Goal: Task Accomplishment & Management: Complete application form

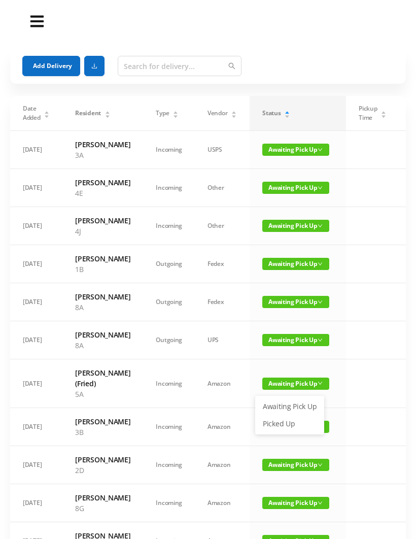
click at [283, 423] on link "Picked Up" at bounding box center [290, 424] width 66 height 16
click at [292, 390] on span "Awaiting Pick Up" at bounding box center [295, 384] width 67 height 12
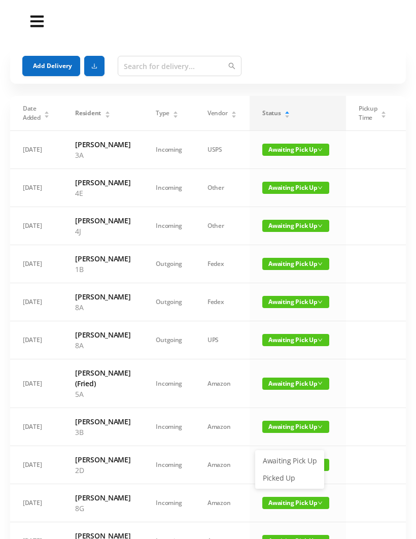
click at [283, 475] on link "Picked Up" at bounding box center [290, 478] width 66 height 16
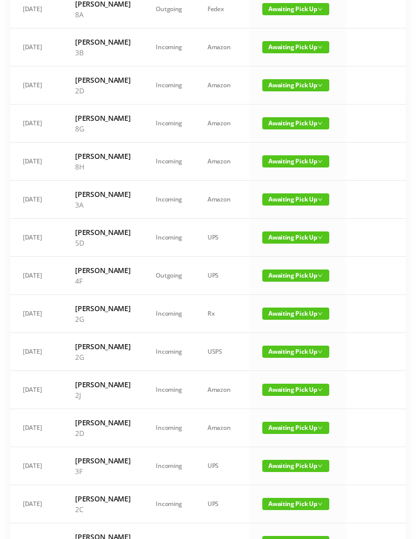
scroll to position [292, 0]
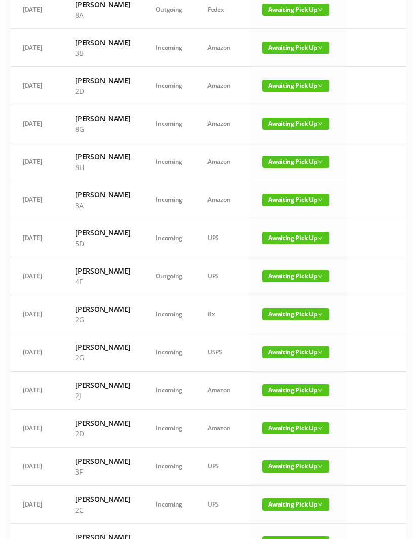
click at [293, 282] on span "Awaiting Pick Up" at bounding box center [295, 276] width 67 height 12
click at [289, 401] on link "Picked Up" at bounding box center [290, 402] width 66 height 16
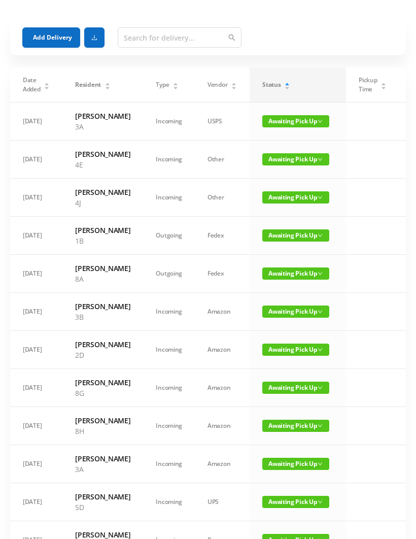
scroll to position [28, 0]
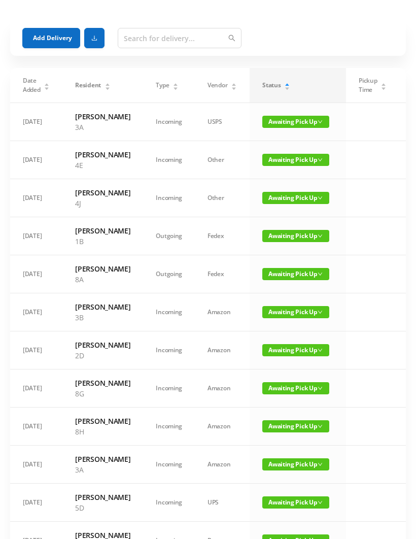
click at [289, 280] on span "Awaiting Pick Up" at bounding box center [295, 274] width 67 height 12
click at [277, 350] on link "Picked Up" at bounding box center [290, 347] width 66 height 16
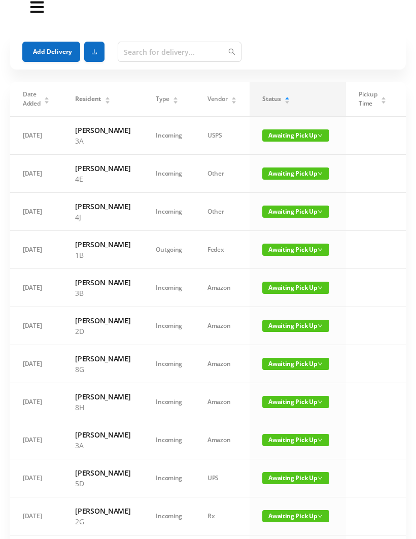
scroll to position [0, 0]
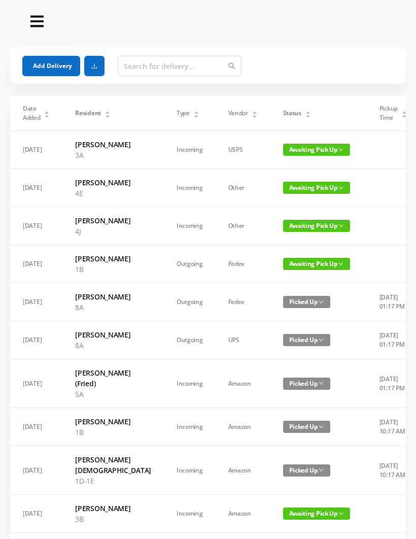
click at [283, 118] on div "Status" at bounding box center [297, 113] width 28 height 9
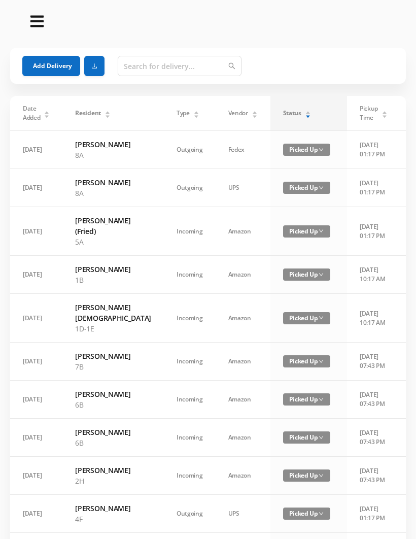
click at [283, 118] on div "Status" at bounding box center [297, 113] width 28 height 9
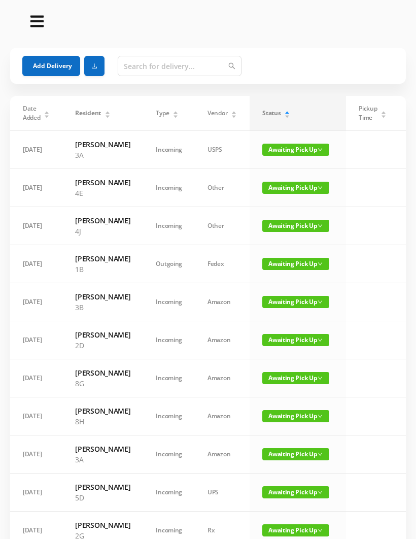
click at [61, 64] on button "Add Delivery" at bounding box center [51, 66] width 58 height 20
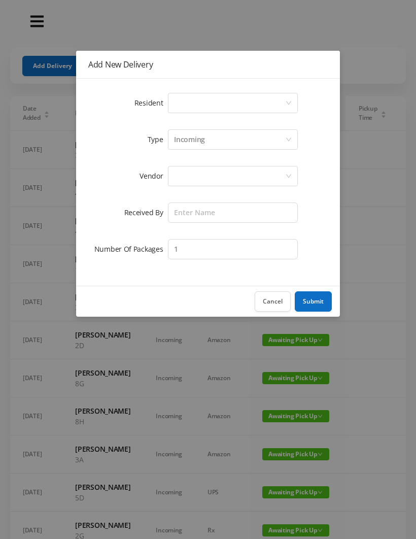
click at [189, 104] on div "Select a person" at bounding box center [229, 102] width 111 height 19
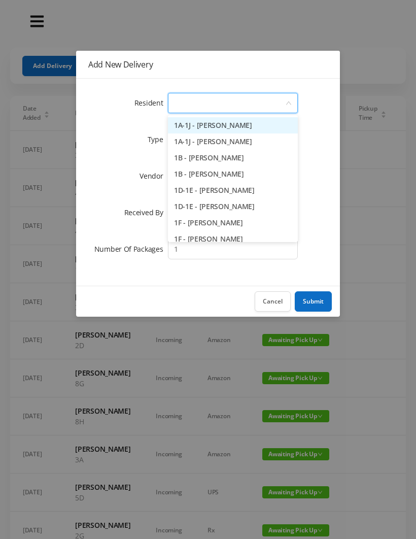
type input "4"
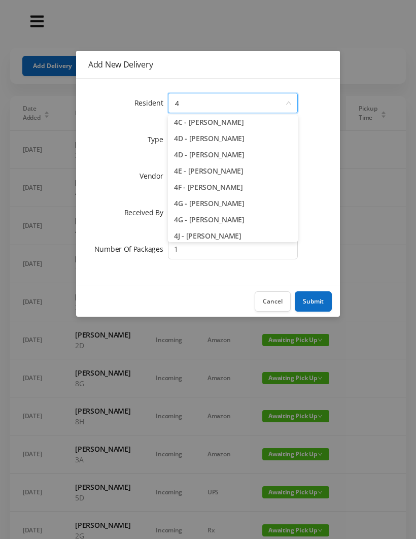
scroll to position [92, 0]
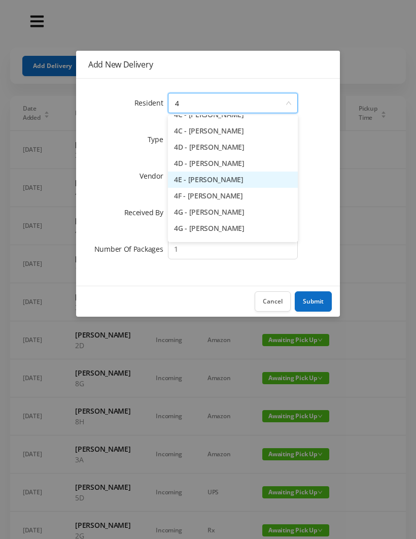
click at [223, 186] on li "4E - Jane Jovanovic" at bounding box center [233, 180] width 130 height 16
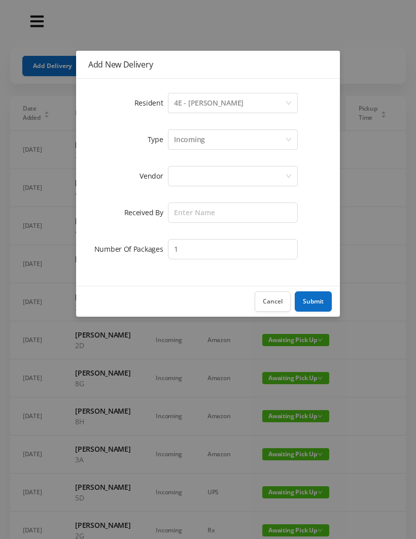
click at [185, 181] on div at bounding box center [229, 175] width 111 height 19
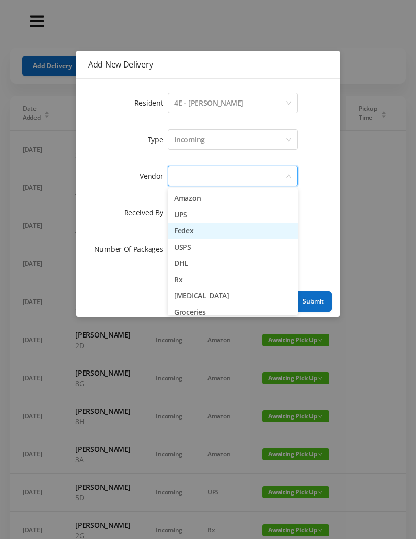
click at [189, 223] on li "Fedex" at bounding box center [233, 231] width 130 height 16
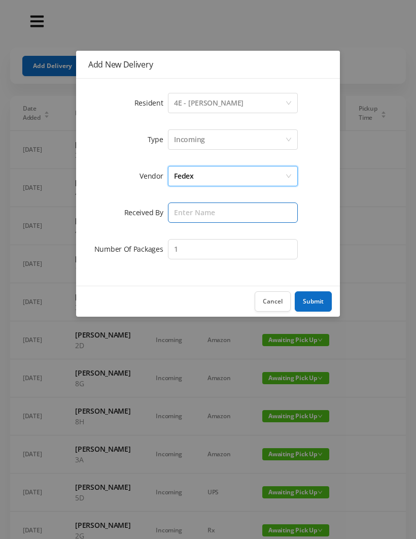
click at [183, 215] on input "text" at bounding box center [233, 212] width 130 height 20
type input "[PERSON_NAME]"
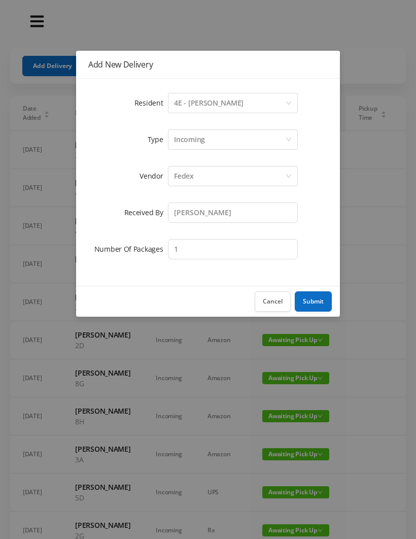
click at [211, 176] on div "Fedex" at bounding box center [229, 175] width 111 height 19
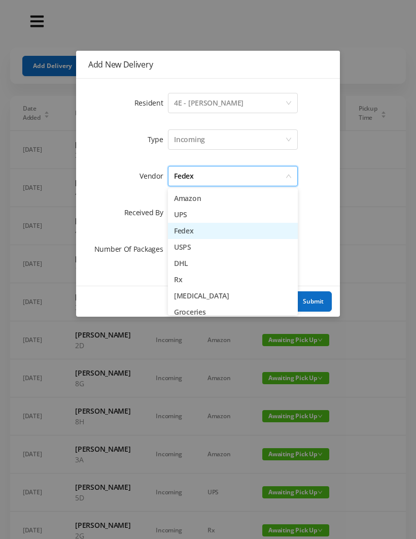
click at [187, 218] on li "UPS" at bounding box center [233, 215] width 130 height 16
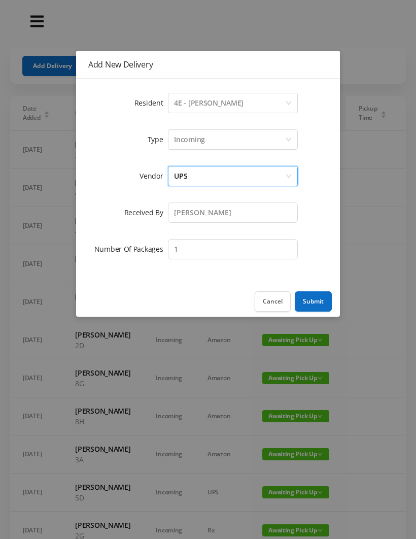
click at [315, 300] on button "Submit" at bounding box center [313, 301] width 37 height 20
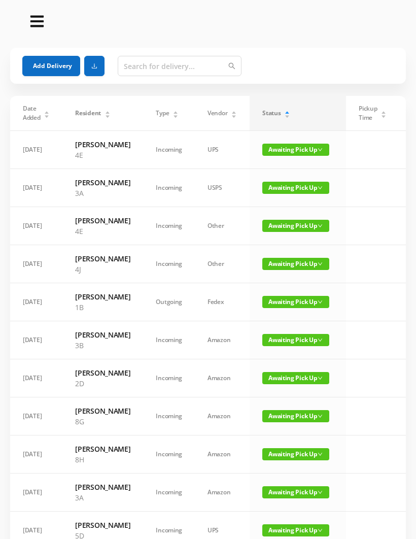
click at [54, 60] on button "Add Delivery" at bounding box center [51, 66] width 58 height 20
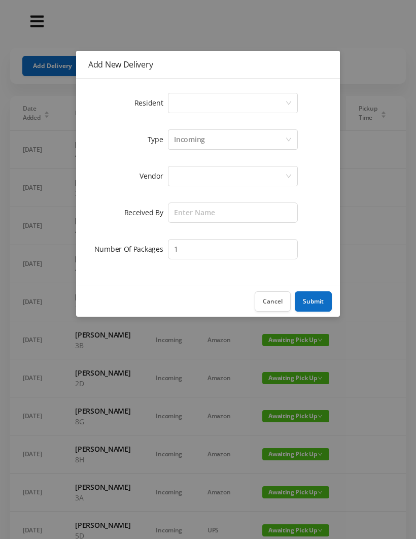
click at [194, 100] on div "Select a person" at bounding box center [229, 102] width 111 height 19
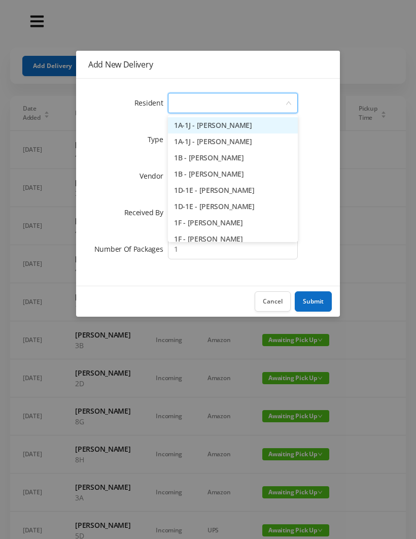
type input "4"
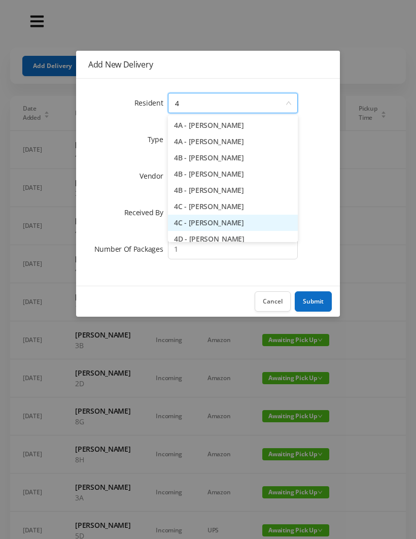
click at [216, 226] on li "4C - Paul Schickler" at bounding box center [233, 223] width 130 height 16
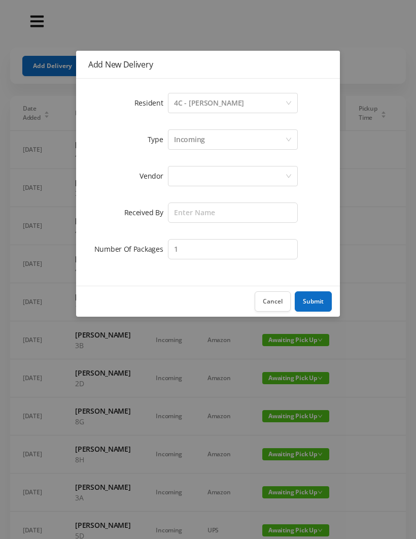
click at [183, 181] on div at bounding box center [229, 175] width 111 height 19
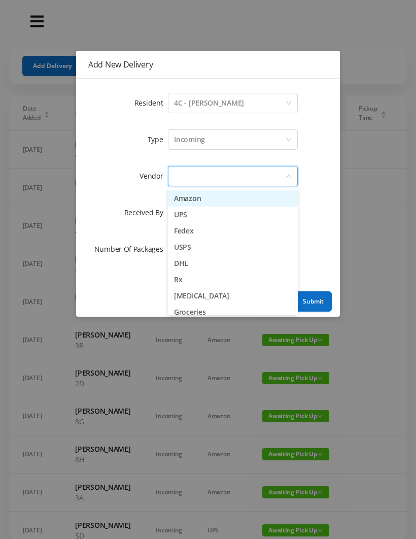
click at [212, 203] on li "Amazon" at bounding box center [233, 198] width 130 height 16
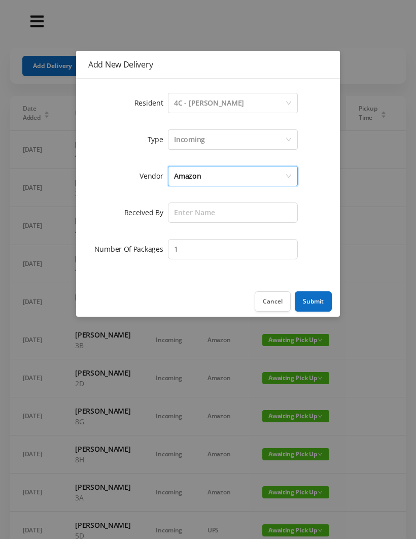
click at [213, 177] on div "Amazon" at bounding box center [229, 175] width 111 height 19
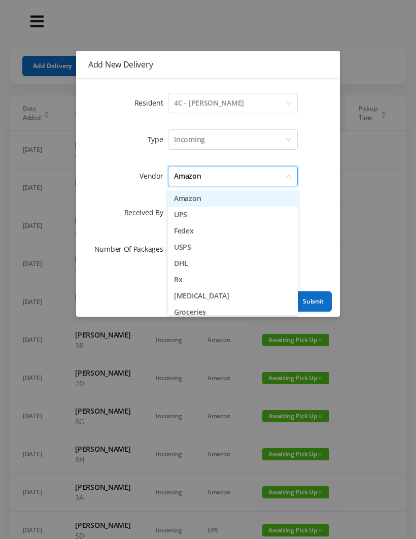
click at [187, 219] on li "UPS" at bounding box center [233, 215] width 130 height 16
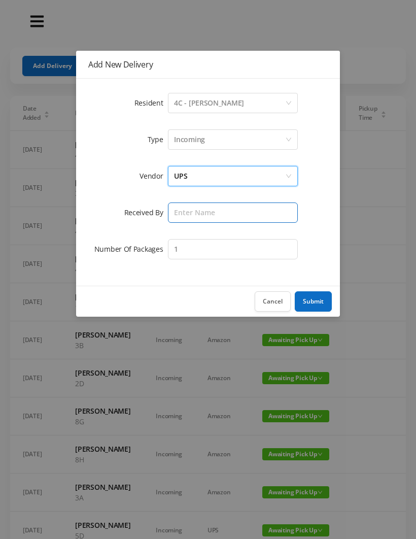
click at [192, 215] on input "text" at bounding box center [233, 212] width 130 height 20
type input "[PERSON_NAME]"
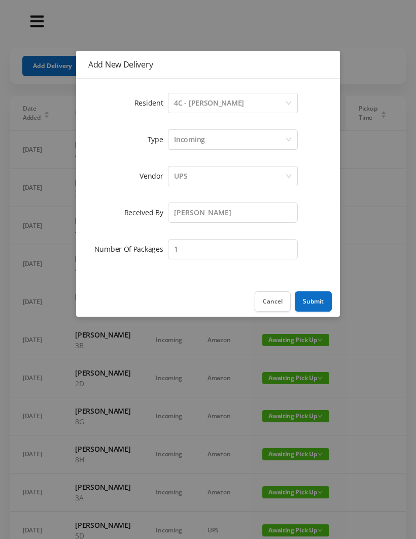
click at [224, 148] on div "Incoming" at bounding box center [229, 139] width 111 height 19
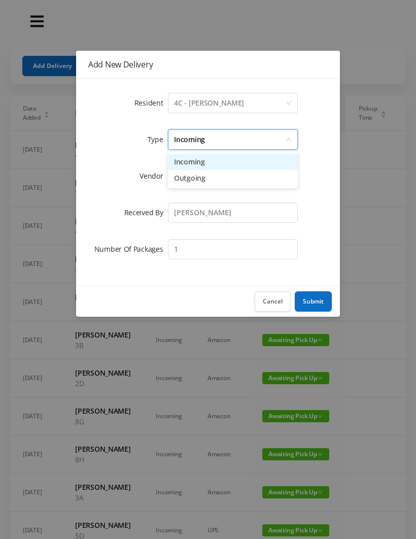
click at [206, 139] on div "Incoming" at bounding box center [229, 139] width 111 height 19
click at [313, 300] on button "Submit" at bounding box center [313, 301] width 37 height 20
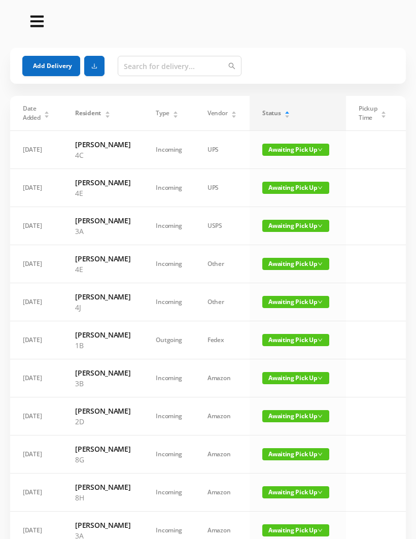
click at [413, 324] on section "Add Delivery Date Added Resident Type Vendor Status Pickup Time Received By Pac…" at bounding box center [208, 484] width 416 height 968
click at [45, 63] on button "Add Delivery" at bounding box center [51, 66] width 58 height 20
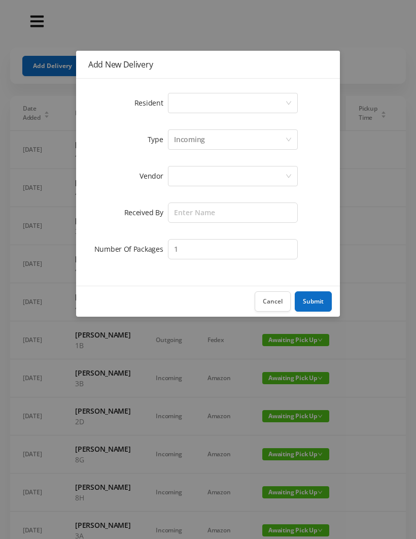
click at [177, 97] on div "Select a person" at bounding box center [229, 102] width 111 height 19
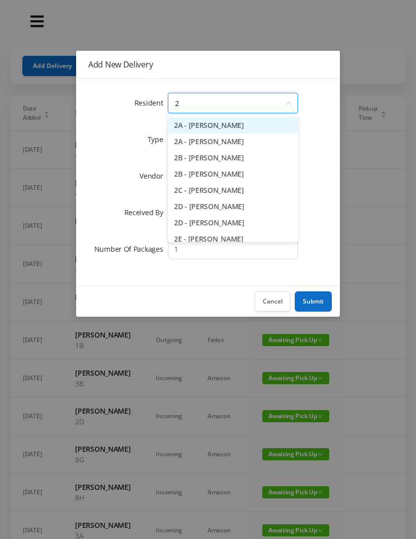
type input "2g"
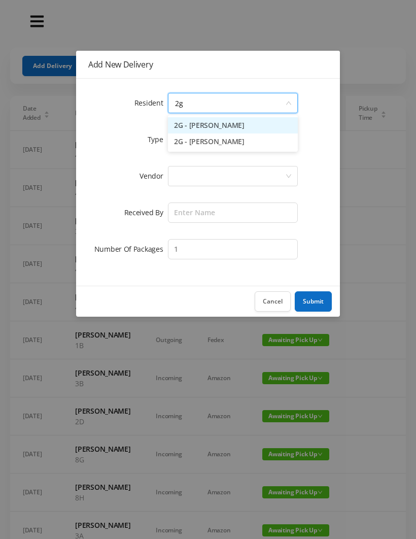
click at [191, 123] on li "2G - Rose M Kory" at bounding box center [233, 125] width 130 height 16
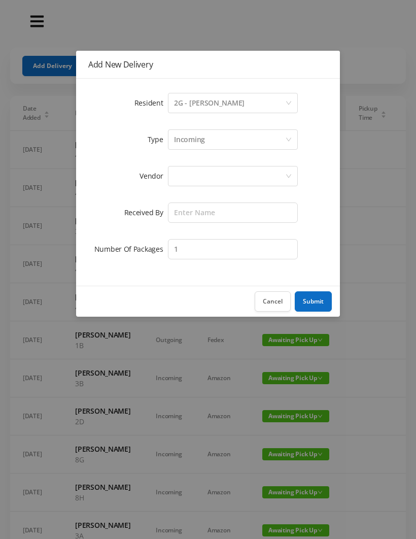
click at [175, 172] on div at bounding box center [229, 175] width 111 height 19
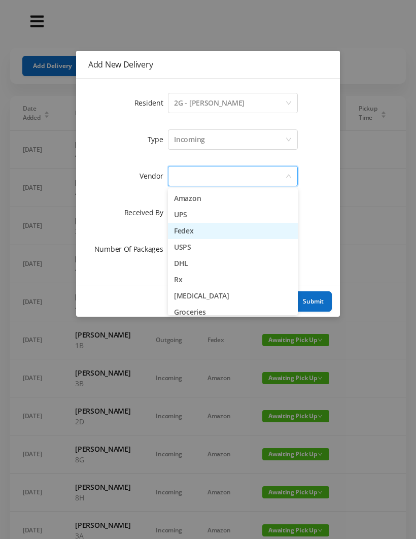
click at [181, 230] on li "Fedex" at bounding box center [233, 231] width 130 height 16
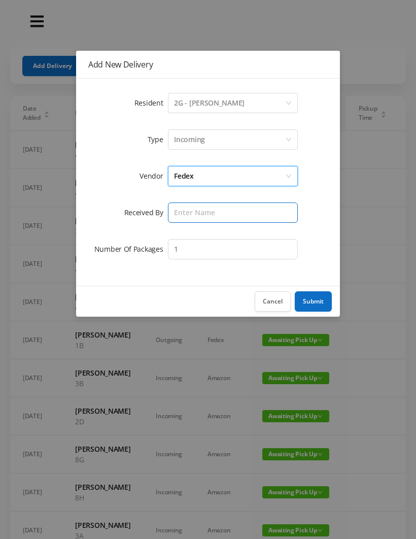
click at [179, 210] on input "text" at bounding box center [233, 212] width 130 height 20
type input "[PERSON_NAME]"
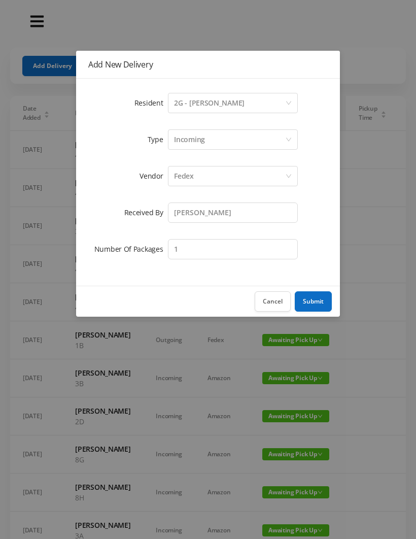
click at [319, 298] on button "Submit" at bounding box center [313, 301] width 37 height 20
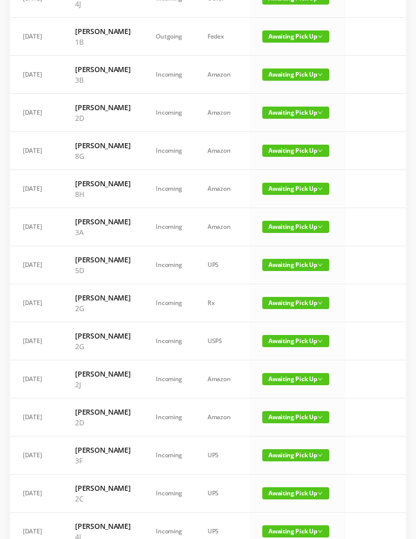
scroll to position [342, 0]
click at [289, 309] on span "Awaiting Pick Up" at bounding box center [295, 303] width 67 height 12
click at [286, 434] on link "Picked Up" at bounding box center [290, 435] width 66 height 16
click at [282, 309] on span "Awaiting Pick Up" at bounding box center [295, 303] width 67 height 12
click at [281, 431] on link "Picked Up" at bounding box center [290, 435] width 66 height 16
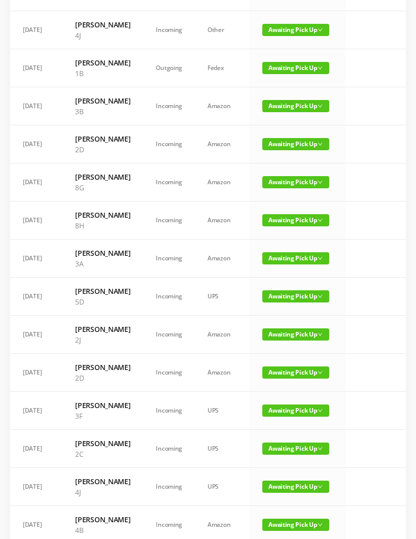
scroll to position [310, 0]
click at [278, 379] on span "Awaiting Pick Up" at bounding box center [295, 372] width 67 height 12
click at [267, 515] on link "Picked Up" at bounding box center [290, 520] width 66 height 16
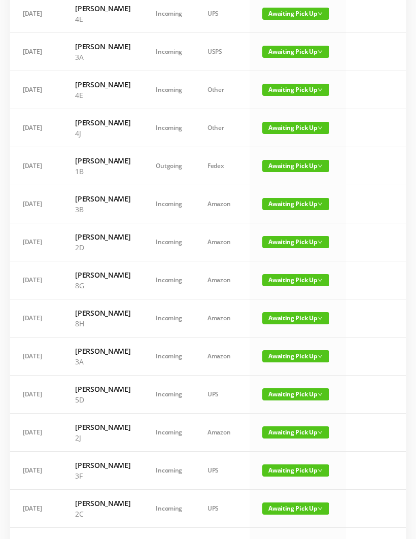
scroll to position [212, 0]
